Goal: Task Accomplishment & Management: Complete application form

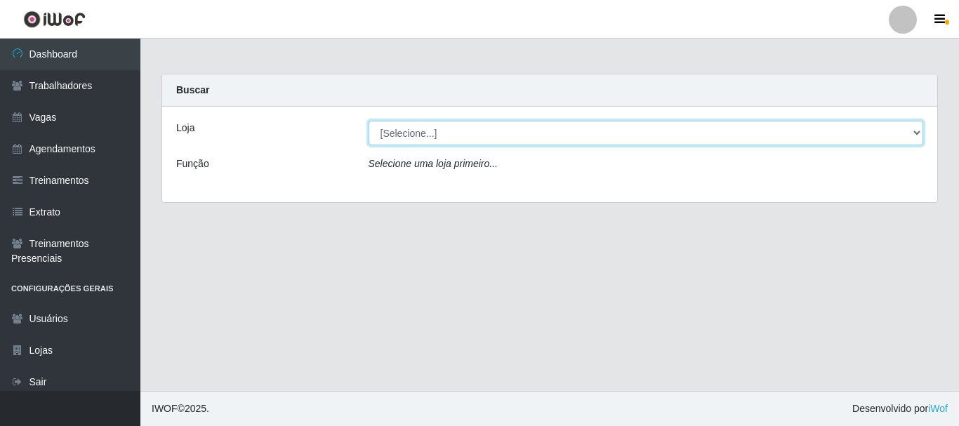
click at [502, 127] on select "[Selecione...] O Cestão - [GEOGRAPHIC_DATA]" at bounding box center [645, 133] width 555 height 25
click at [368, 121] on select "[Selecione...] O Cestão - [GEOGRAPHIC_DATA]" at bounding box center [645, 133] width 555 height 25
click at [597, 136] on select "[Selecione...] O Cestão - [GEOGRAPHIC_DATA]" at bounding box center [645, 133] width 555 height 25
select select "238"
click at [368, 121] on select "[Selecione...] O Cestão - [GEOGRAPHIC_DATA]" at bounding box center [645, 133] width 555 height 25
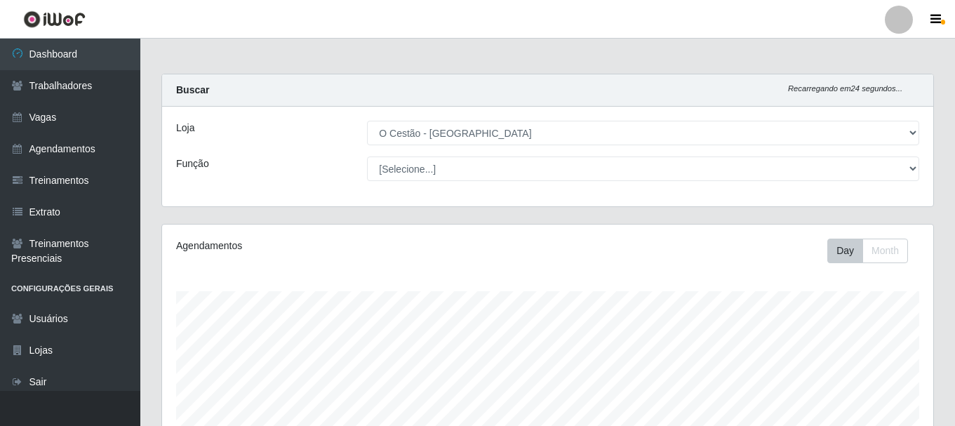
click at [909, 154] on div "Loja [Selecione...] O Cestão - Bayeux Função [Selecione...] ASG ASG + ASG ++ Au…" at bounding box center [547, 157] width 771 height 100
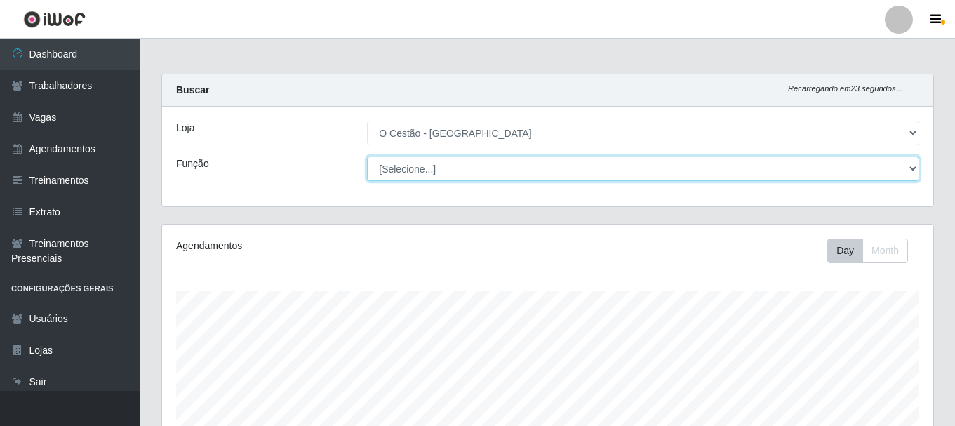
click at [902, 166] on select "[Selecione...] ASG ASG + ASG ++ Auxiliar de Estoque Auxiliar de Estoque + Auxil…" at bounding box center [643, 168] width 552 height 25
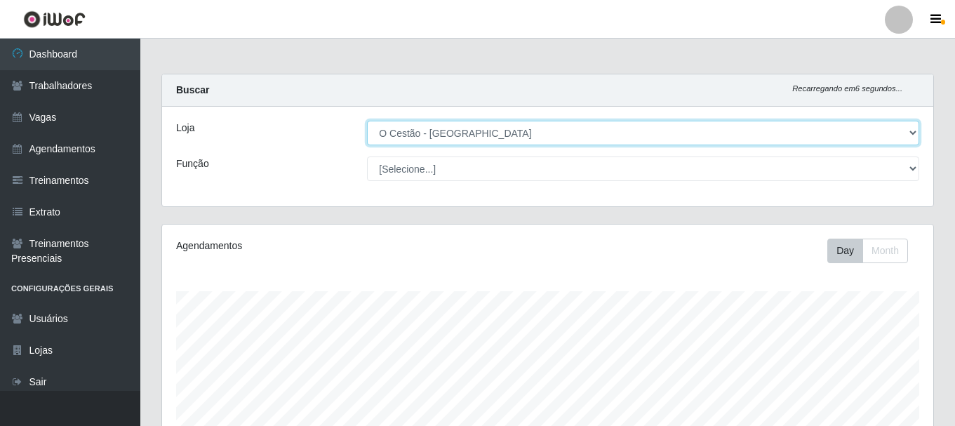
click at [744, 126] on select "[Selecione...] O Cestão - [GEOGRAPHIC_DATA]" at bounding box center [643, 133] width 552 height 25
click at [367, 121] on select "[Selecione...] O Cestão - [GEOGRAPHIC_DATA]" at bounding box center [643, 133] width 552 height 25
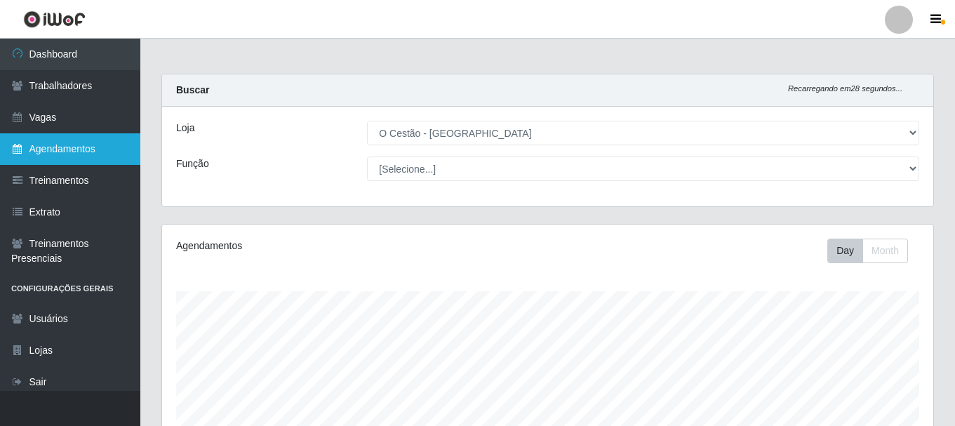
click at [51, 156] on link "Agendamentos" at bounding box center [70, 149] width 140 height 32
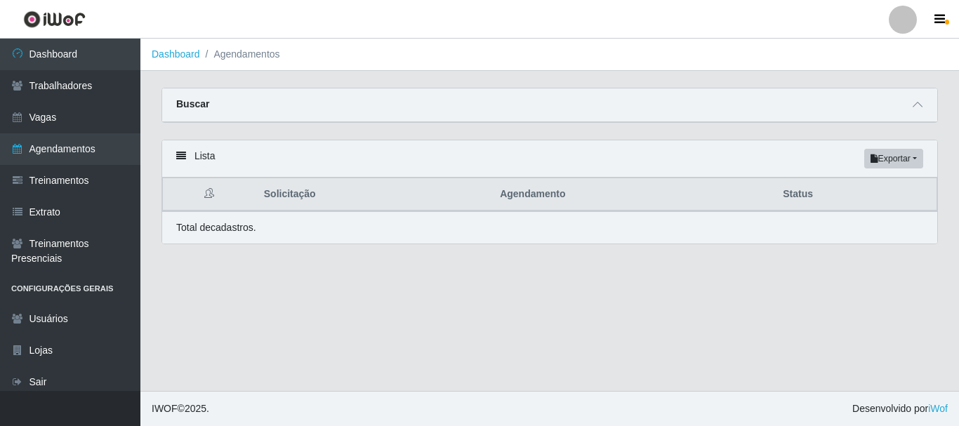
click at [919, 77] on main "Dashboard Agendamentos Carregando... Buscar Início em [GEOGRAPHIC_DATA] em Stat…" at bounding box center [549, 215] width 818 height 352
click at [908, 109] on div "Buscar" at bounding box center [549, 105] width 775 height 34
click at [192, 103] on strong "Buscar" at bounding box center [192, 103] width 33 height 11
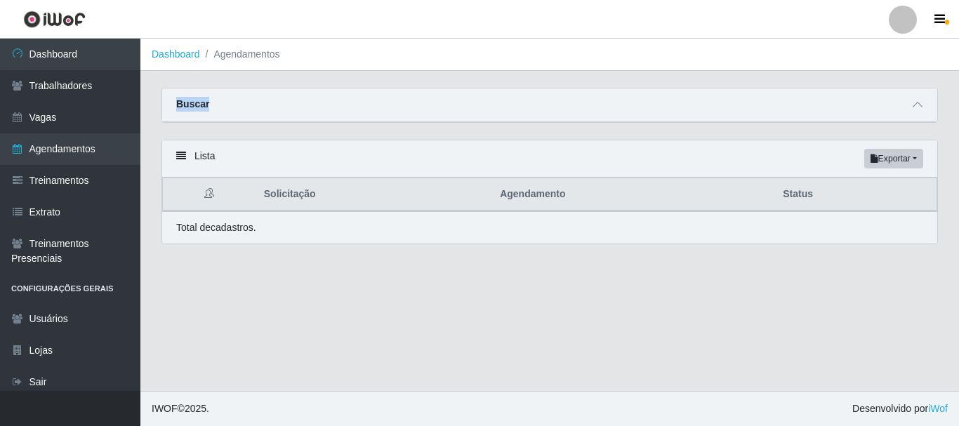
click at [192, 103] on strong "Buscar" at bounding box center [192, 103] width 33 height 11
drag, startPoint x: 192, startPoint y: 103, endPoint x: 201, endPoint y: 102, distance: 9.9
click at [194, 102] on strong "Buscar" at bounding box center [192, 103] width 33 height 11
click at [869, 132] on div "Carregando... Buscar Início em [GEOGRAPHIC_DATA] em Status [Selecione...] AGEND…" at bounding box center [549, 114] width 797 height 52
click at [868, 132] on div "Carregando... Buscar Início em [GEOGRAPHIC_DATA] em Status [Selecione...] AGEND…" at bounding box center [549, 114] width 797 height 52
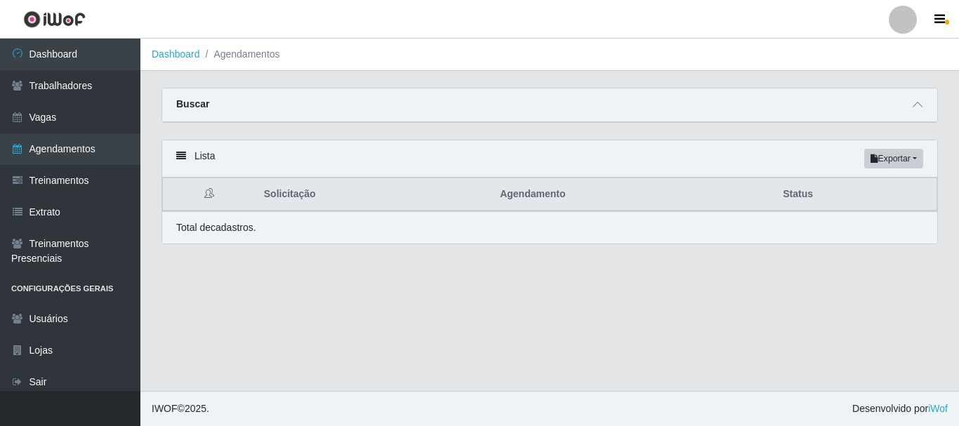
click at [187, 163] on div "Lista Exportar PDF Excel" at bounding box center [549, 158] width 775 height 37
click at [185, 160] on icon at bounding box center [181, 156] width 10 height 10
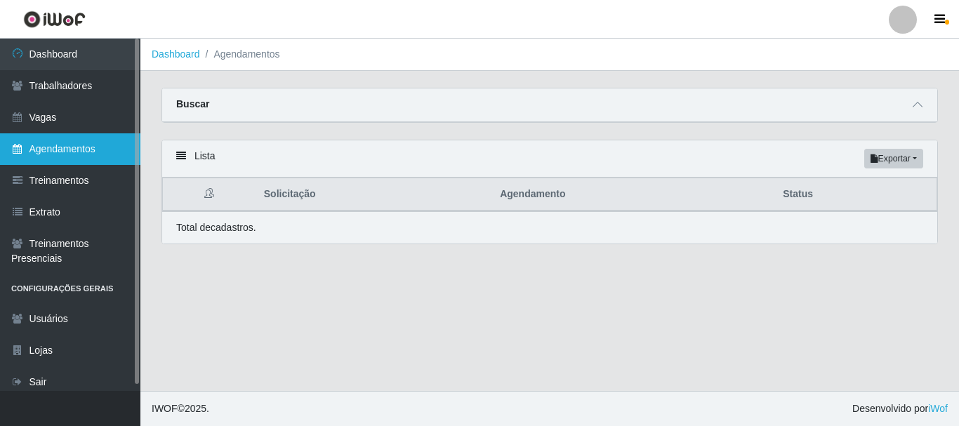
click at [96, 153] on link "Agendamentos" at bounding box center [70, 149] width 140 height 32
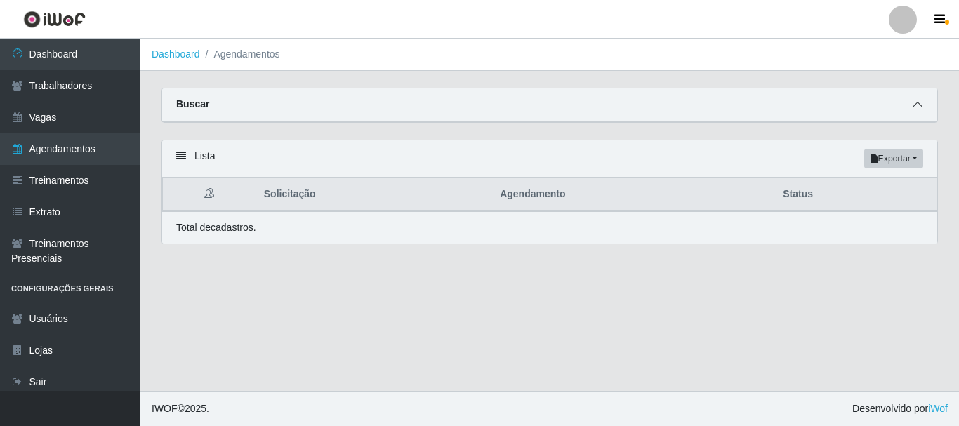
click at [919, 106] on icon at bounding box center [917, 105] width 10 height 10
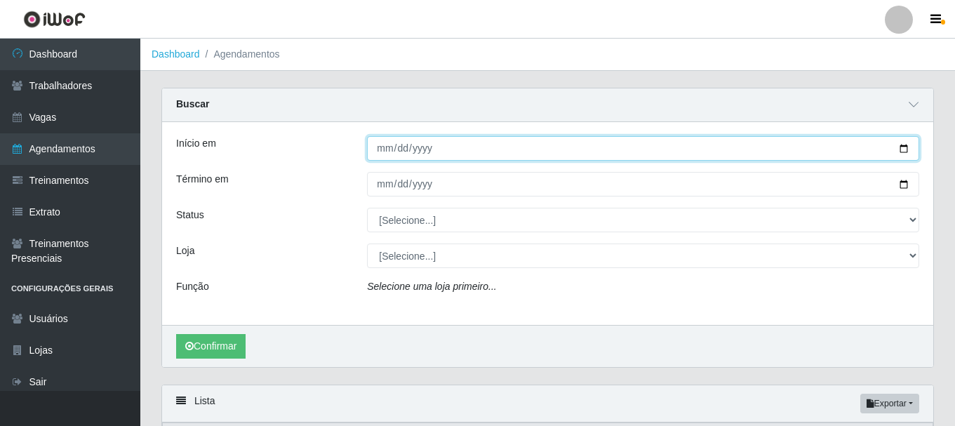
click at [390, 140] on input "Início em" at bounding box center [643, 148] width 552 height 25
type input "[DATE]"
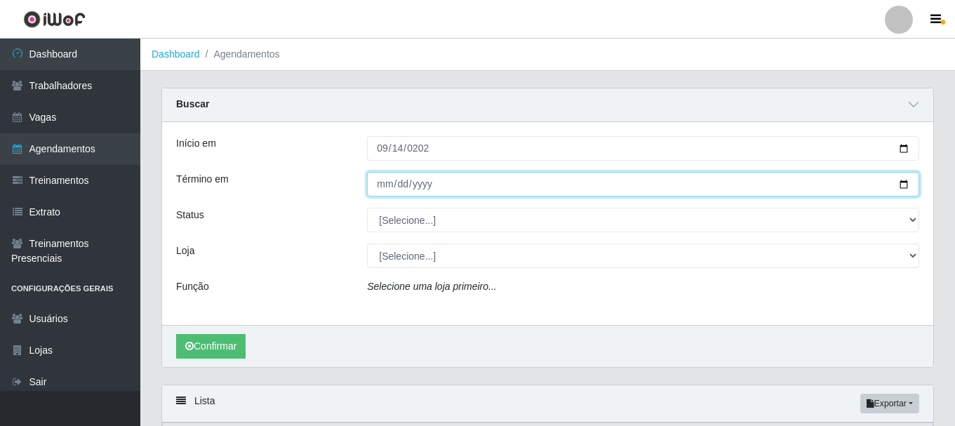
click at [385, 178] on input "Término em" at bounding box center [643, 184] width 552 height 25
type input "[DATE]"
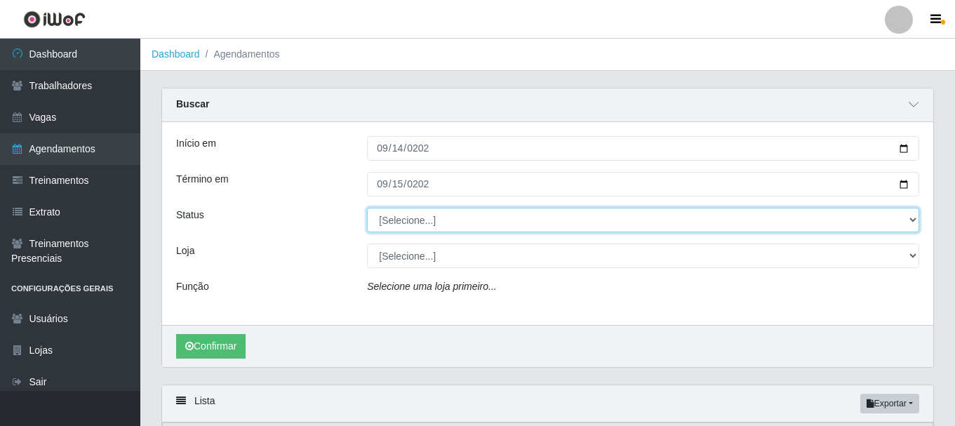
click at [451, 215] on select "[Selecione...] AGENDADO AGUARDANDO LIBERAR EM ANDAMENTO EM REVISÃO FINALIZADO C…" at bounding box center [643, 220] width 552 height 25
select select "AGENDADO"
click at [367, 208] on select "[Selecione...] AGENDADO AGUARDANDO LIBERAR EM ANDAMENTO EM REVISÃO FINALIZADO C…" at bounding box center [643, 220] width 552 height 25
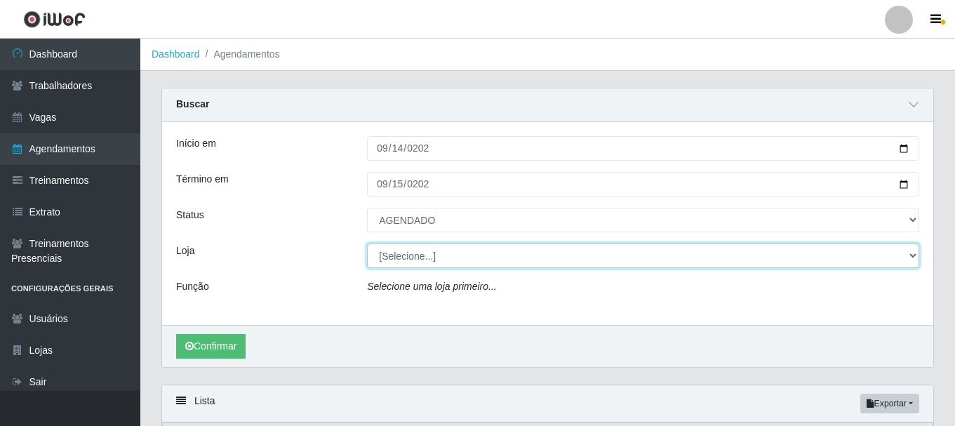
click at [425, 260] on select "[Selecione...] O Cestão - [GEOGRAPHIC_DATA]" at bounding box center [643, 255] width 552 height 25
click at [429, 261] on select "[Selecione...] O Cestão - [GEOGRAPHIC_DATA]" at bounding box center [643, 255] width 552 height 25
click at [525, 261] on select "[Selecione...] O Cestão - [GEOGRAPHIC_DATA]" at bounding box center [643, 255] width 552 height 25
click at [909, 258] on select "[Selecione...] O Cestão - [GEOGRAPHIC_DATA]" at bounding box center [643, 255] width 552 height 25
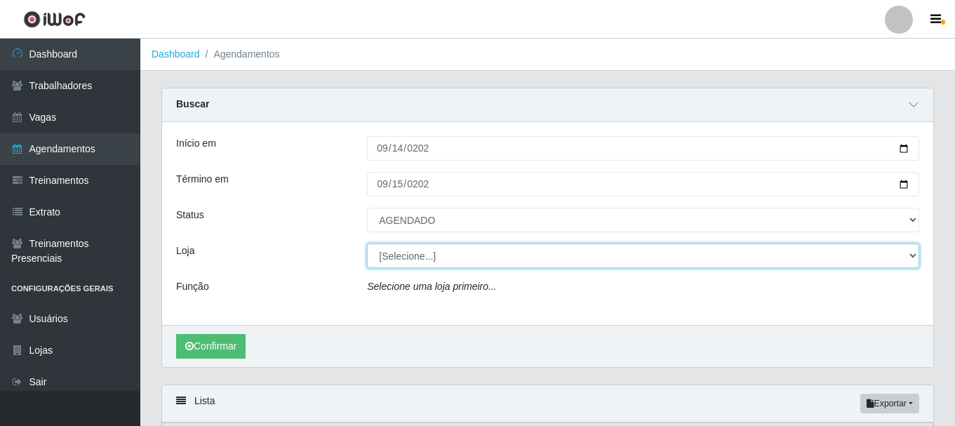
click at [909, 258] on select "[Selecione...] O Cestão - [GEOGRAPHIC_DATA]" at bounding box center [643, 255] width 552 height 25
click at [911, 258] on select "[Selecione...] O Cestão - [GEOGRAPHIC_DATA]" at bounding box center [643, 255] width 552 height 25
click at [912, 251] on select "[Selecione...] O Cestão - [GEOGRAPHIC_DATA]" at bounding box center [643, 255] width 552 height 25
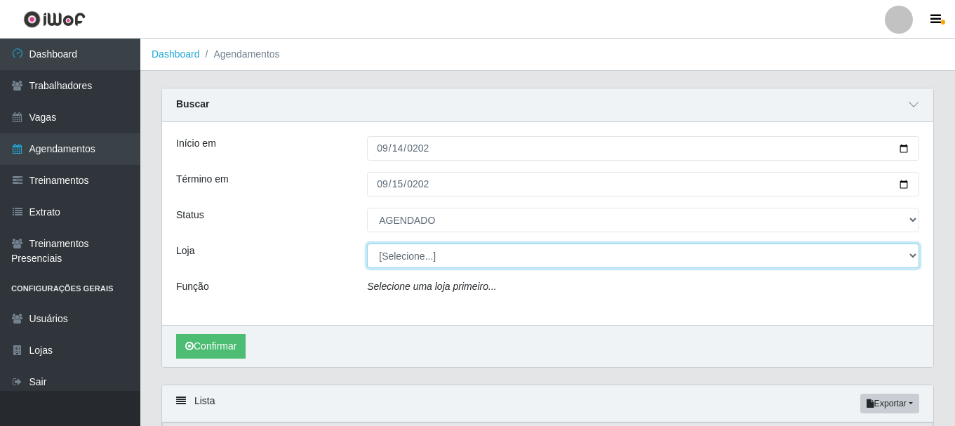
click at [912, 251] on select "[Selecione...] O Cestão - [GEOGRAPHIC_DATA]" at bounding box center [643, 255] width 552 height 25
select select "238"
click at [367, 244] on select "[Selecione...] O Cestão - [GEOGRAPHIC_DATA]" at bounding box center [643, 255] width 552 height 25
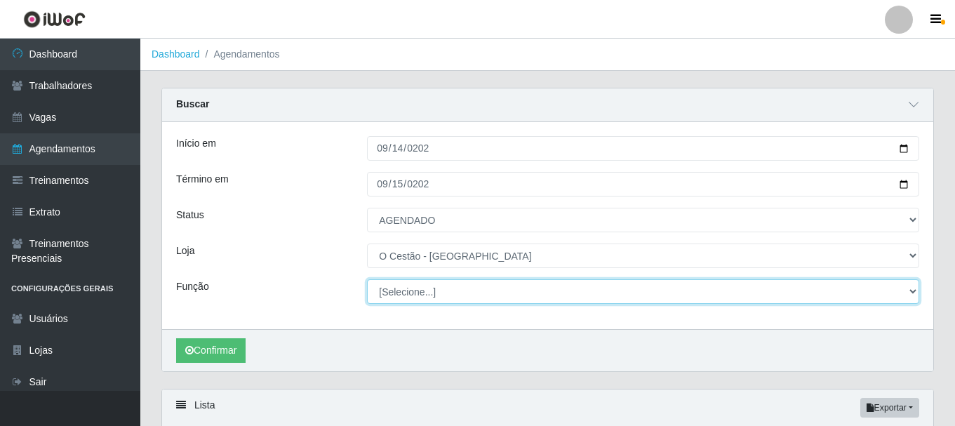
click at [893, 292] on select "[Selecione...] ASG ASG + ASG ++ Auxiliar de Estoque Auxiliar de Estoque + Auxil…" at bounding box center [643, 291] width 552 height 25
select select "22"
click at [367, 280] on select "[Selecione...] ASG ASG + ASG ++ Auxiliar de Estoque Auxiliar de Estoque + Auxil…" at bounding box center [643, 291] width 552 height 25
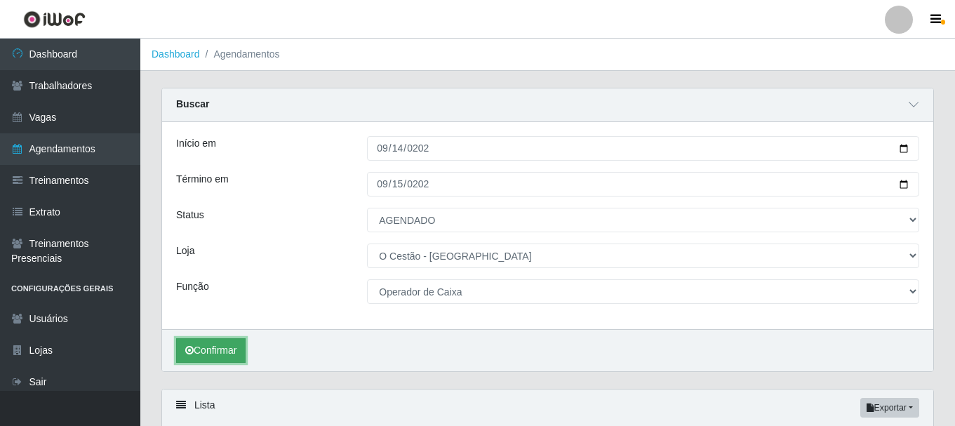
drag, startPoint x: 227, startPoint y: 347, endPoint x: 234, endPoint y: 345, distance: 8.0
click at [234, 345] on button "Confirmar" at bounding box center [210, 350] width 69 height 25
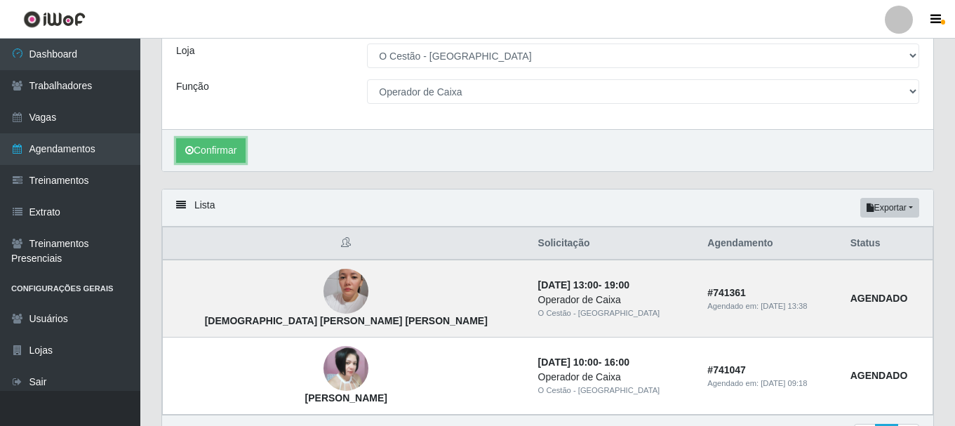
scroll to position [285, 0]
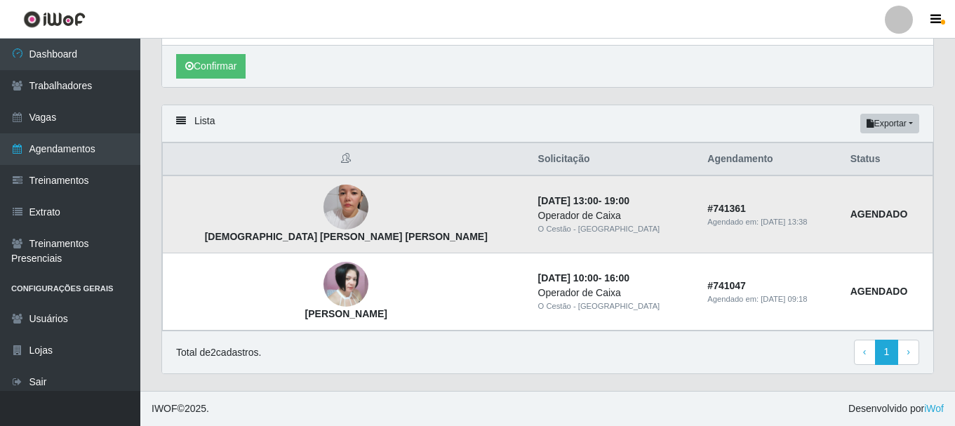
click at [323, 190] on img at bounding box center [345, 207] width 45 height 80
click at [323, 209] on img at bounding box center [345, 207] width 45 height 80
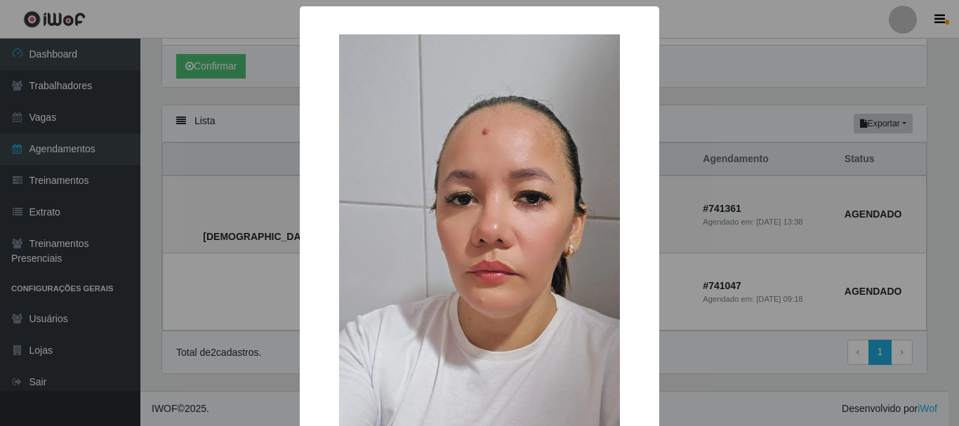
click at [219, 267] on div "× [DEMOGRAPHIC_DATA] [PERSON_NAME] [PERSON_NAME] OK Cancel" at bounding box center [479, 213] width 959 height 426
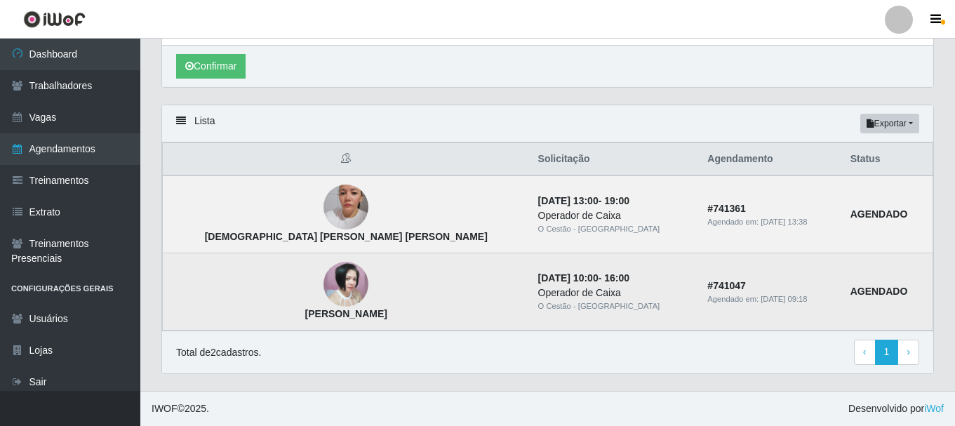
click at [323, 299] on img at bounding box center [345, 284] width 45 height 45
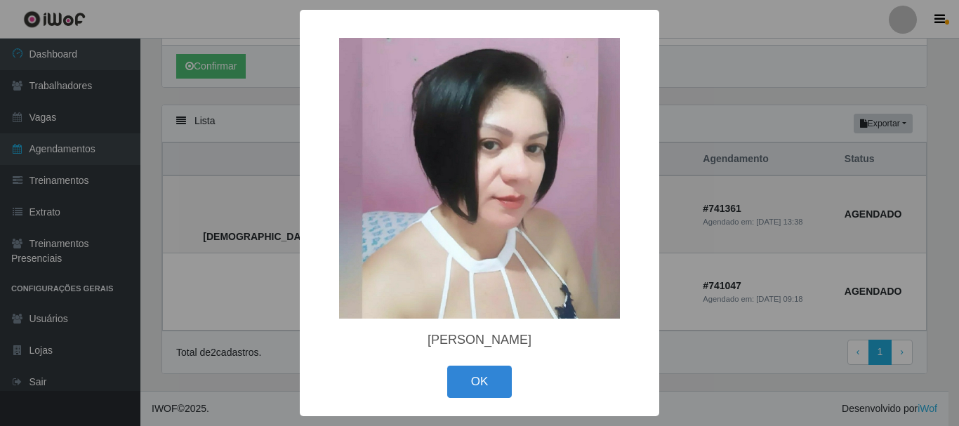
click at [289, 238] on div "× [PERSON_NAME] OK Cancel" at bounding box center [479, 213] width 959 height 426
